Goal: Task Accomplishment & Management: Complete application form

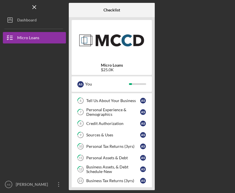
scroll to position [60, 0]
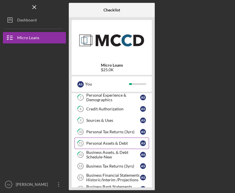
click at [135, 144] on div "Personal Assets & Debt" at bounding box center [113, 143] width 54 height 5
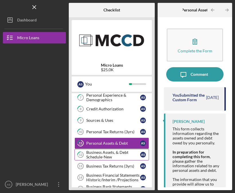
click at [121, 158] on div "Business Assets, & Debt Schedule-New" at bounding box center [113, 154] width 54 height 9
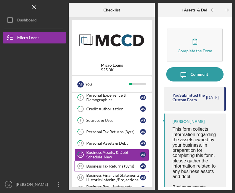
click at [118, 170] on link "Business Tax Returns (3yrs) 13 Business Tax Returns (3yrs) A S" at bounding box center [112, 166] width 75 height 11
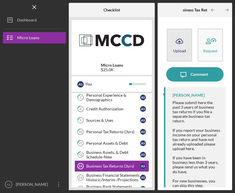
click at [179, 50] on div "Upload" at bounding box center [179, 51] width 13 height 4
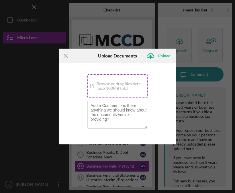
click at [126, 93] on div "Icon/Document Browse or drag files here (max 100MB total) Tap to choose files o…" at bounding box center [117, 87] width 60 height 24
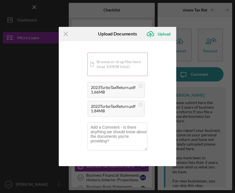
click at [132, 68] on div "Icon/Document Browse or drag files here (max 100MB total) Tap to choose files o…" at bounding box center [117, 65] width 60 height 24
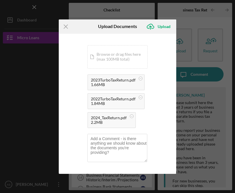
click at [112, 105] on div "1.84MB" at bounding box center [113, 103] width 45 height 5
click at [108, 105] on div "1.84MB" at bounding box center [113, 103] width 45 height 5
click at [111, 81] on div "2023TurboTaxReturn.pdf" at bounding box center [113, 80] width 45 height 5
click at [166, 26] on div "Upload" at bounding box center [164, 26] width 13 height 11
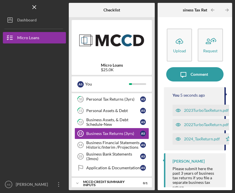
scroll to position [93, 0]
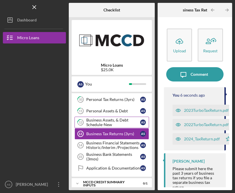
click at [87, 122] on div "Business Assets, & Debt Schedule-New" at bounding box center [113, 122] width 54 height 9
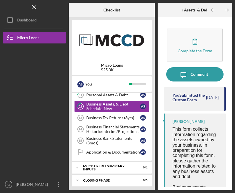
scroll to position [114, 0]
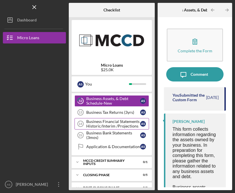
click at [97, 128] on div "Business Financial Statements Historic/Interim /Projections" at bounding box center [113, 124] width 54 height 9
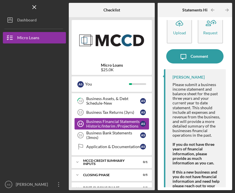
scroll to position [19, 0]
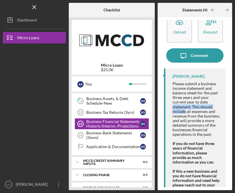
click at [181, 135] on div "Please submit a business income statement and balance sheet for the past three …" at bounding box center [197, 123] width 48 height 83
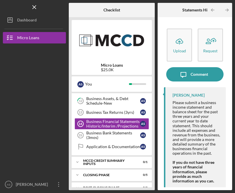
scroll to position [0, 0]
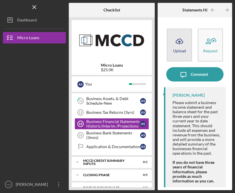
click at [179, 54] on button "Icon/Upload Upload" at bounding box center [179, 45] width 25 height 33
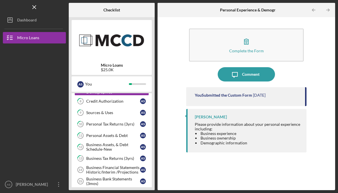
scroll to position [68, 0]
click at [126, 171] on div "Business Financial Statements Historic/Interim /Projections" at bounding box center [113, 170] width 54 height 9
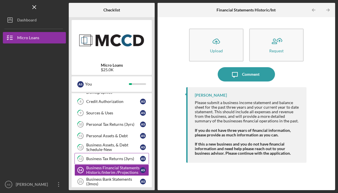
click at [129, 159] on div "Business Tax Returns (3yrs)" at bounding box center [113, 159] width 54 height 5
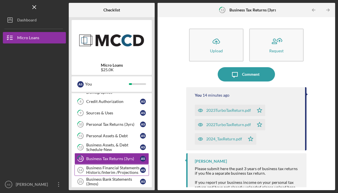
click at [129, 171] on div "Business Financial Statements Historic/Interim /Projections" at bounding box center [113, 170] width 54 height 9
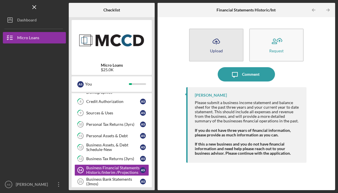
click at [234, 49] on button "Icon/Upload Upload" at bounding box center [216, 45] width 54 height 33
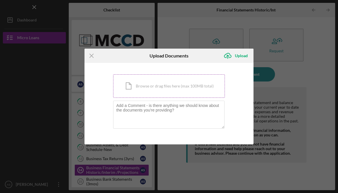
click at [206, 93] on div "Icon/Document Browse or drag files here (max 100MB total) Tap to choose files o…" at bounding box center [169, 87] width 112 height 24
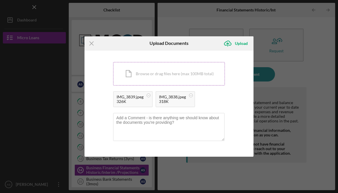
click at [183, 83] on div "Icon/Document Browse or drag files here (max 100MB total) Tap to choose files o…" at bounding box center [169, 74] width 112 height 24
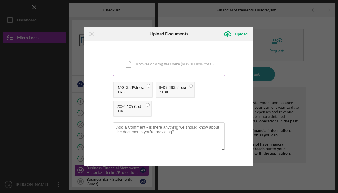
click at [183, 69] on div "Icon/Document Browse or drag files here (max 100MB total) Tap to choose files o…" at bounding box center [169, 65] width 112 height 24
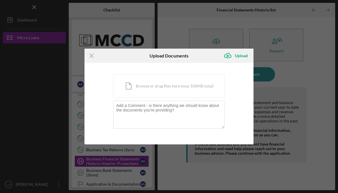
scroll to position [89, 0]
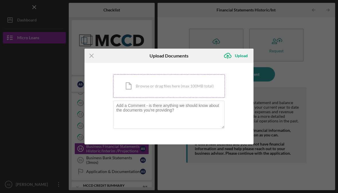
click at [204, 87] on div "Icon/Document Browse or drag files here (max 100MB total) Tap to choose files o…" at bounding box center [169, 87] width 112 height 24
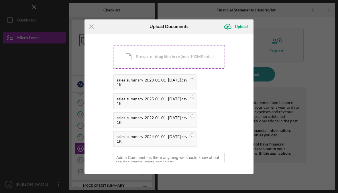
click at [194, 58] on div "Icon/Document Browse or drag files here (max 100MB total) Tap to choose files o…" at bounding box center [169, 57] width 112 height 24
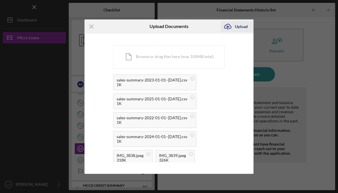
click at [245, 28] on div "Upload" at bounding box center [241, 26] width 13 height 11
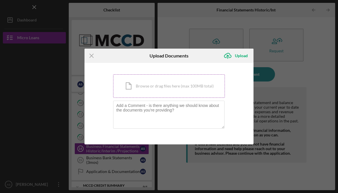
click at [214, 88] on div "Icon/Document Browse or drag files here (max 100MB total) Tap to choose files o…" at bounding box center [169, 87] width 112 height 24
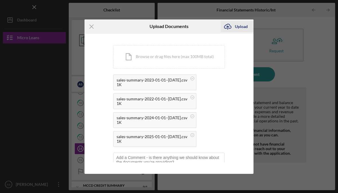
click at [242, 26] on div "Upload" at bounding box center [241, 26] width 13 height 11
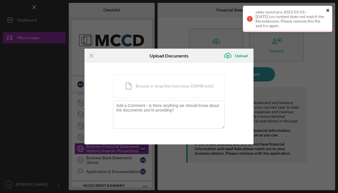
click at [329, 11] on icon "close" at bounding box center [327, 10] width 3 height 3
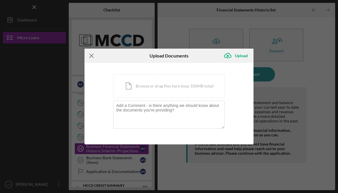
click at [90, 60] on icon "Icon/Menu Close" at bounding box center [92, 56] width 14 height 14
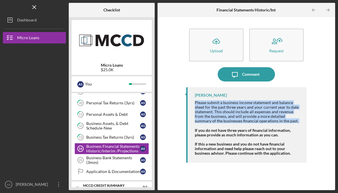
copy div "Please submit a business income statement and balance sheet for the past three …"
